Goal: Find specific page/section: Find specific page/section

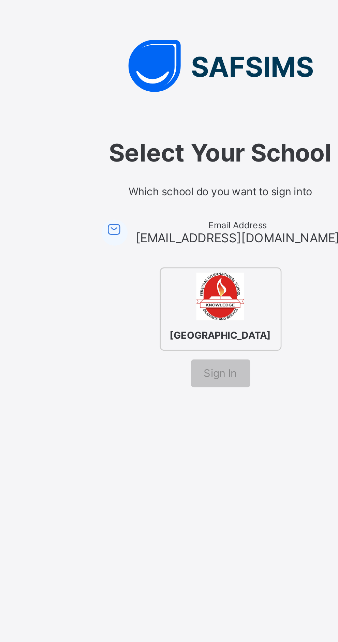
scroll to position [3, 0]
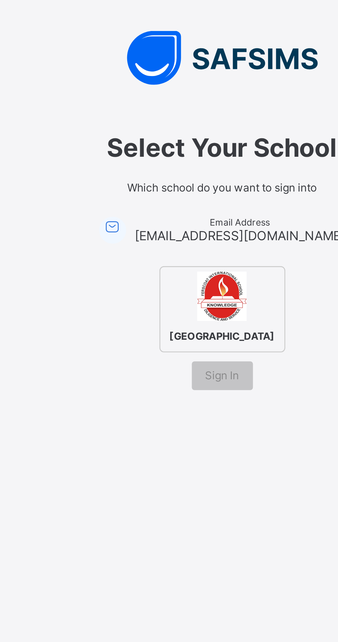
click at [172, 296] on div "Sign In" at bounding box center [168, 290] width 23 height 11
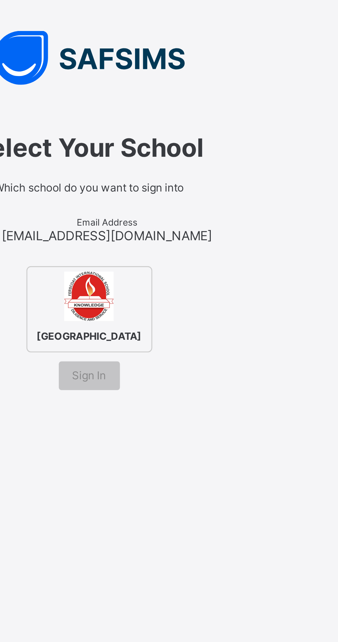
click at [166, 280] on span "FERSCOAT INTERNATIONAL SCHOOL" at bounding box center [168, 276] width 43 height 8
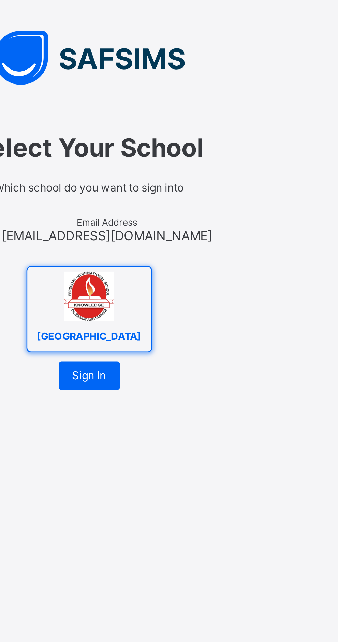
click at [172, 296] on div "Sign In" at bounding box center [168, 290] width 23 height 11
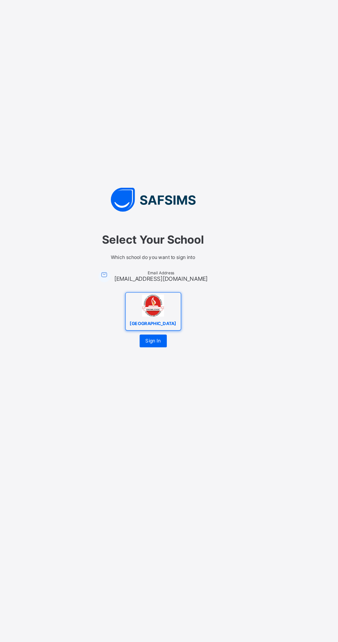
scroll to position [0, 0]
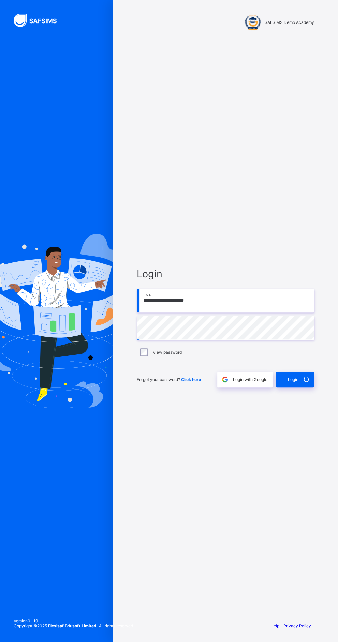
click at [158, 359] on div "View password" at bounding box center [225, 352] width 177 height 14
click at [221, 288] on input "**********" at bounding box center [225, 300] width 177 height 24
click at [155, 348] on div "View password" at bounding box center [225, 352] width 174 height 8
click at [159, 349] on label "View password" at bounding box center [167, 351] width 29 height 5
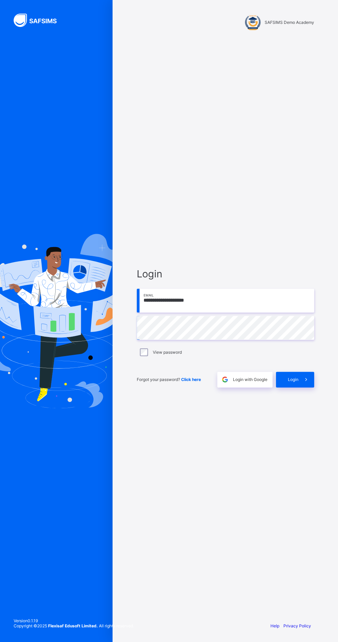
click at [296, 377] on span "Login" at bounding box center [292, 379] width 11 height 5
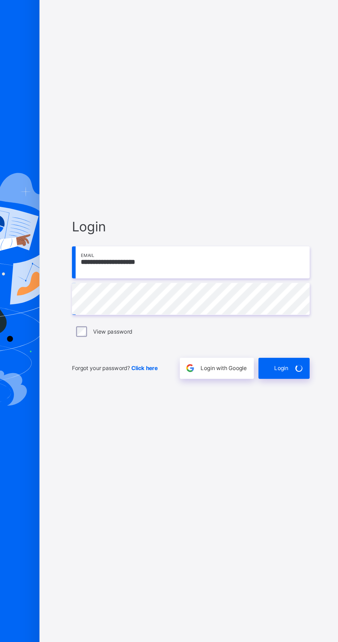
scroll to position [3, 0]
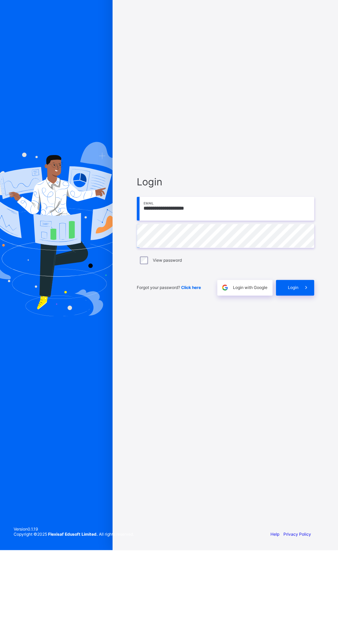
click at [300, 387] on span at bounding box center [306, 380] width 16 height 16
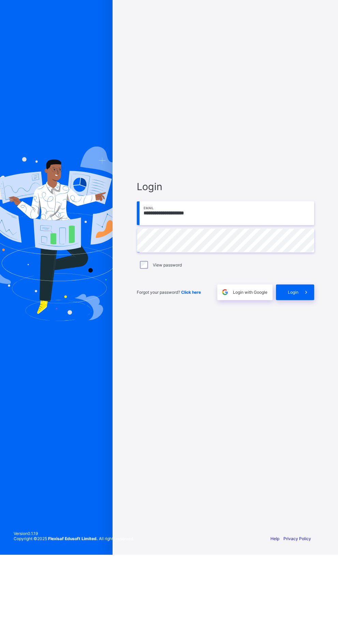
click at [297, 382] on span "Login" at bounding box center [292, 379] width 11 height 5
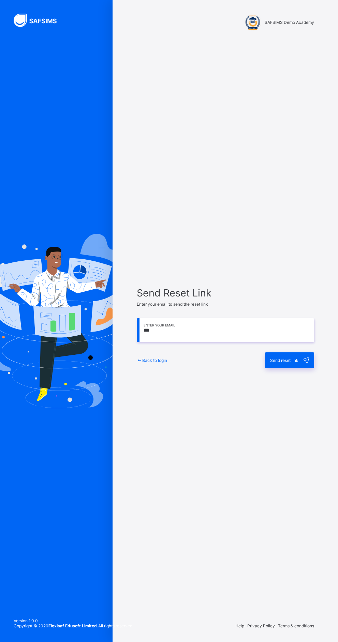
scroll to position [3, 0]
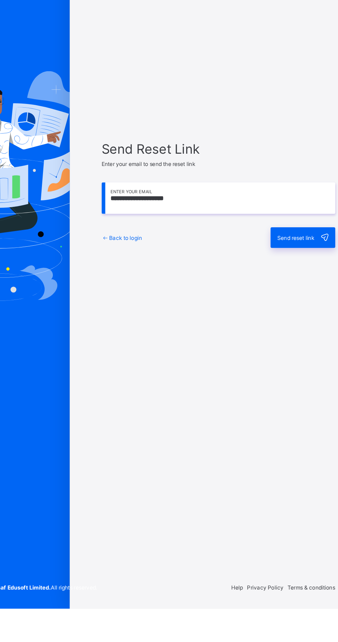
type input "**********"
click at [299, 368] on span at bounding box center [306, 360] width 16 height 16
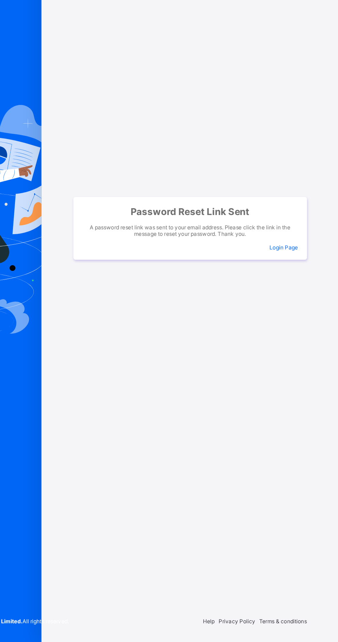
scroll to position [3, 0]
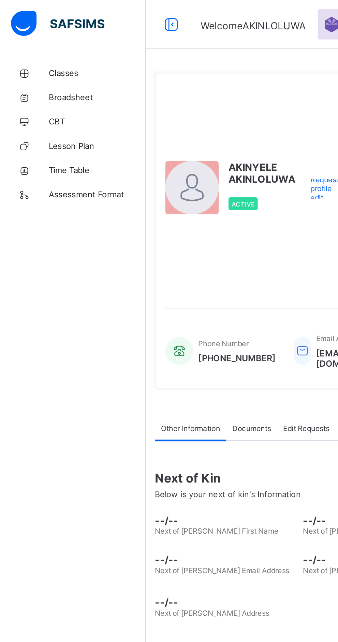
click at [44, 41] on span "Classes" at bounding box center [54, 40] width 54 height 5
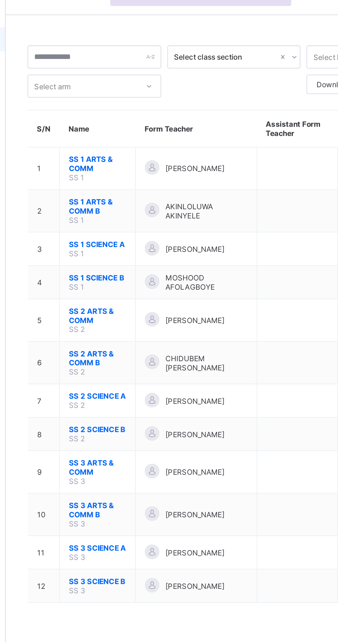
click at [130, 191] on span "SS 2 ARTS & COMM" at bounding box center [133, 196] width 32 height 10
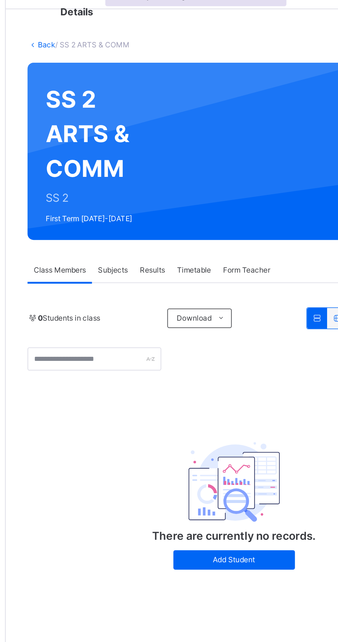
click at [146, 172] on span "Subjects" at bounding box center [142, 174] width 17 height 6
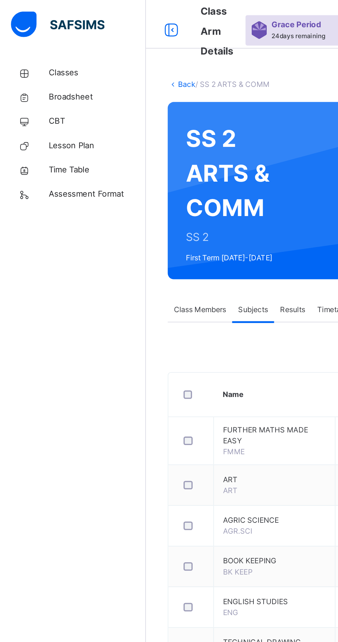
click at [29, 39] on span "Classes" at bounding box center [54, 40] width 54 height 7
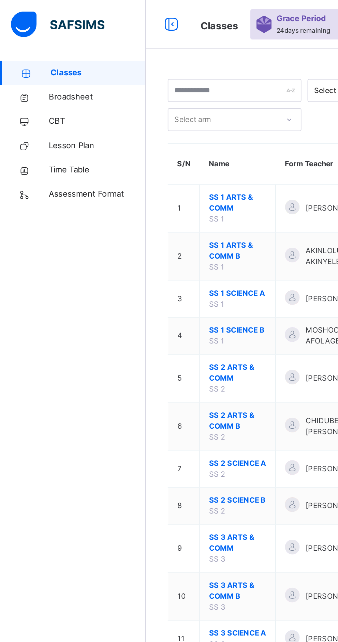
click at [139, 166] on span "SS 1 SCIENCE A" at bounding box center [133, 164] width 32 height 6
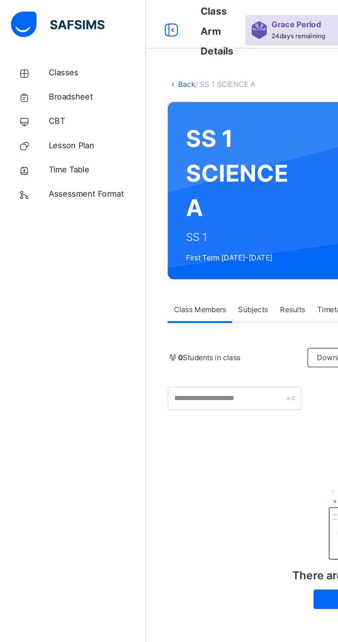
click at [102, 48] on link "Back" at bounding box center [105, 47] width 10 height 5
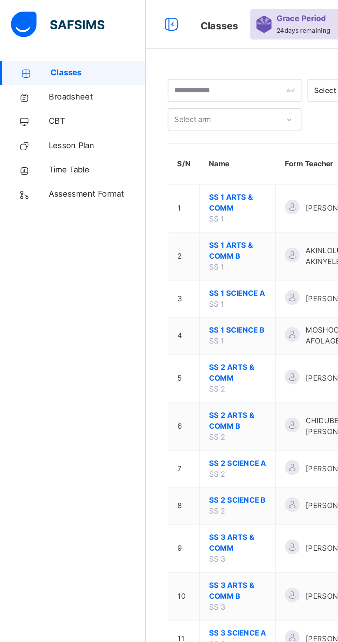
click at [128, 116] on span "SS 1 ARTS & COMM" at bounding box center [133, 114] width 32 height 12
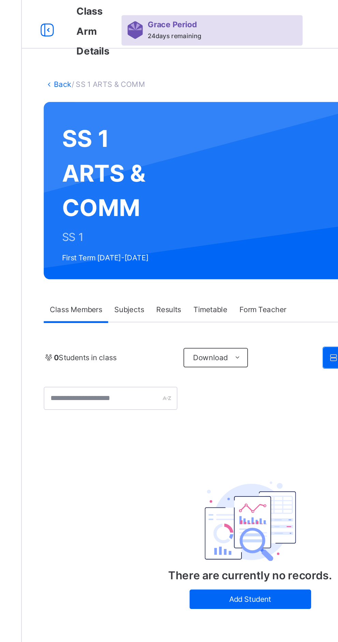
click at [142, 176] on span "Subjects" at bounding box center [142, 174] width 17 height 6
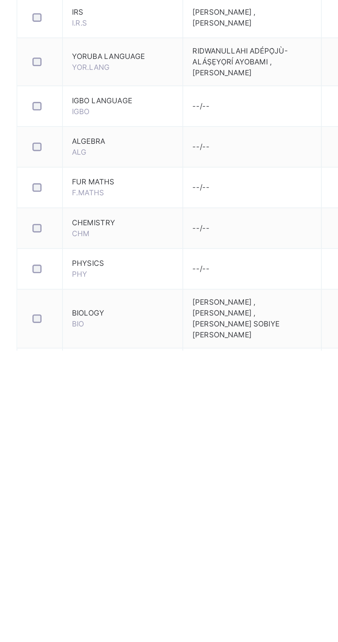
scroll to position [217, 0]
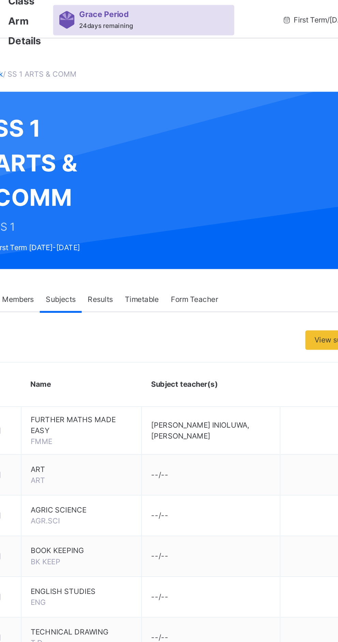
scroll to position [0, 0]
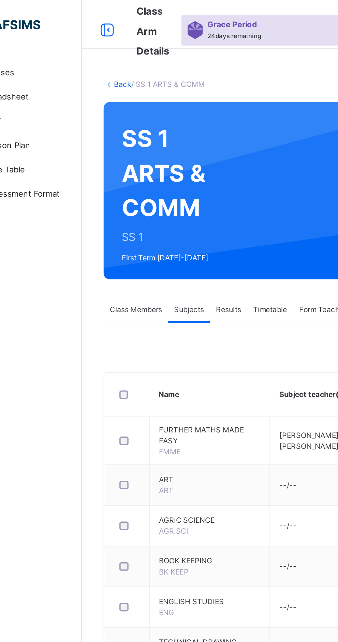
click at [120, 171] on span "Class Members" at bounding box center [111, 174] width 29 height 6
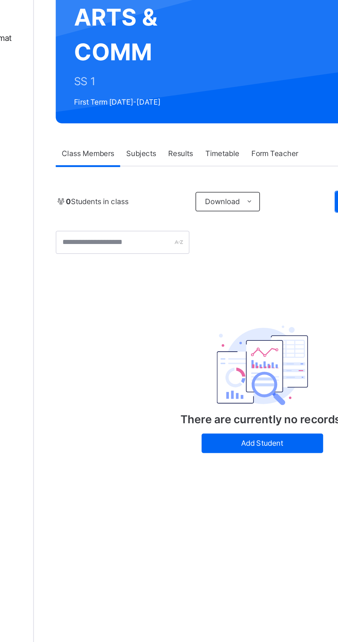
click at [146, 168] on div "Subjects" at bounding box center [141, 174] width 23 height 14
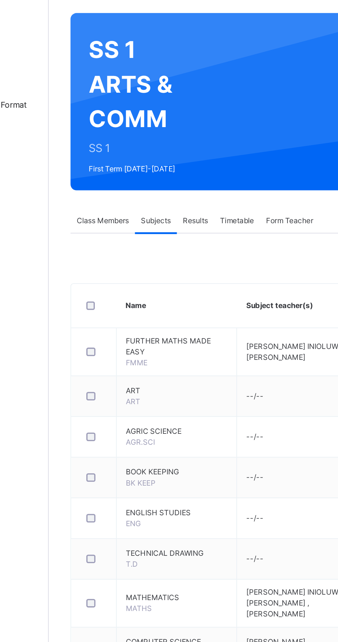
click at [167, 170] on div "Results" at bounding box center [164, 174] width 21 height 14
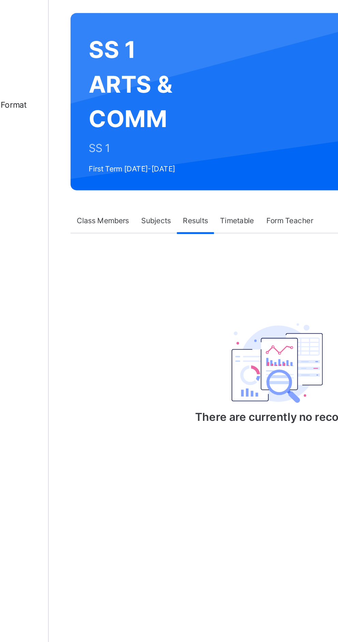
click at [197, 169] on div "Timetable" at bounding box center [187, 174] width 26 height 14
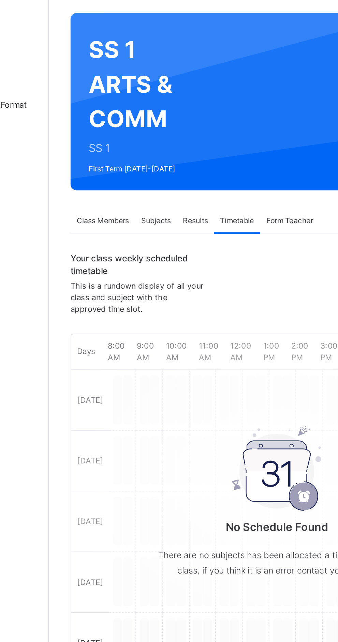
click at [118, 178] on div "Class Members" at bounding box center [112, 174] width 36 height 14
